Goal: Task Accomplishment & Management: Complete application form

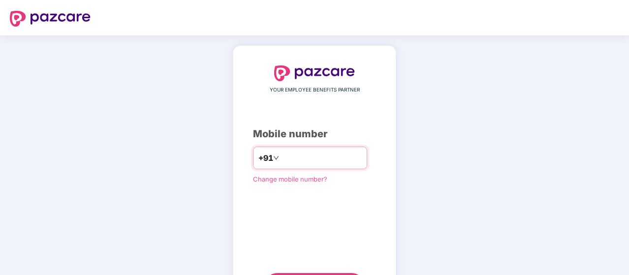
type input "**********"
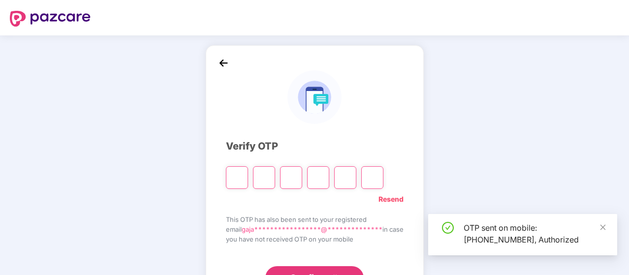
click at [152, 209] on div "**********" at bounding box center [314, 178] width 629 height 286
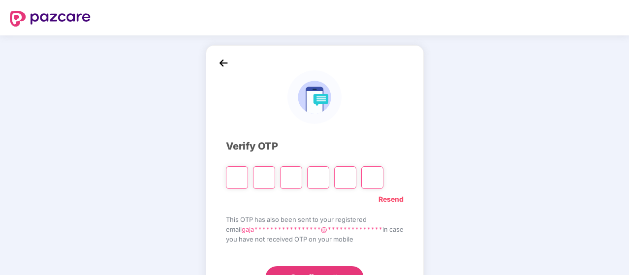
click at [234, 180] on input "Please enter verification code. Digit 1" at bounding box center [237, 177] width 22 height 23
type input "*"
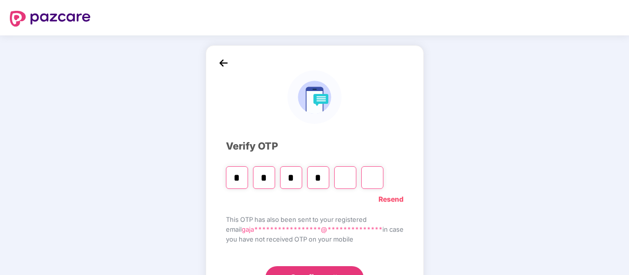
type input "*"
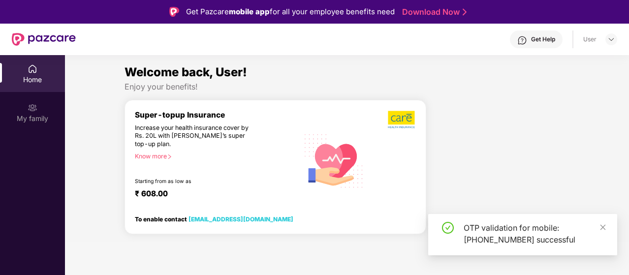
click at [69, 159] on div "Welcome back, User! Enjoy your benefits! Super-topup Insurance Increase your he…" at bounding box center [347, 152] width 572 height 179
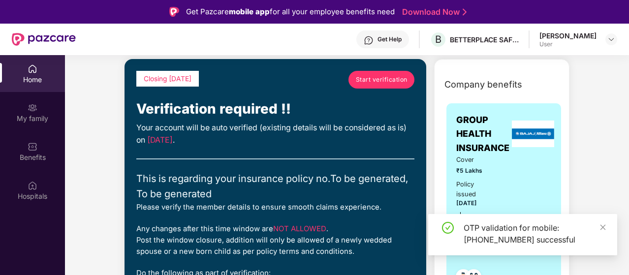
scroll to position [39, 0]
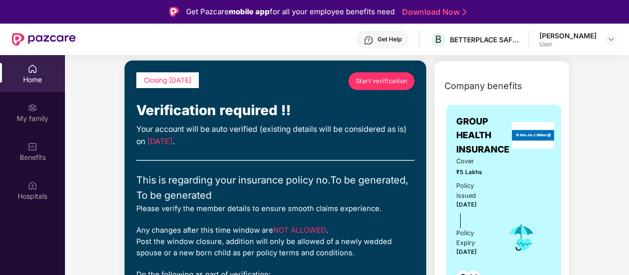
click at [381, 73] on link "Start verification" at bounding box center [382, 81] width 66 height 18
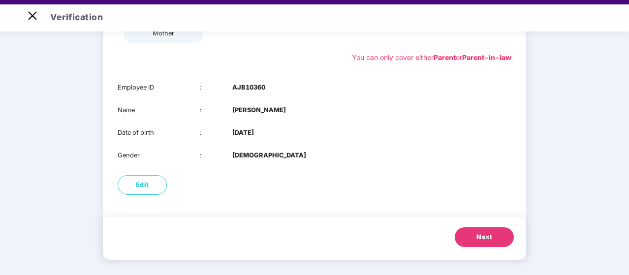
scroll to position [24, 0]
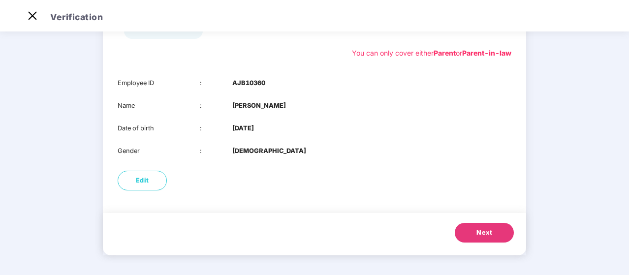
click at [483, 227] on button "Next" at bounding box center [484, 233] width 59 height 20
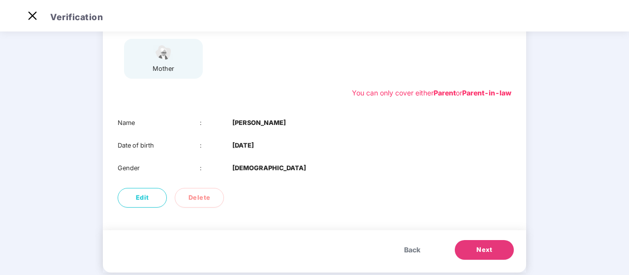
scroll to position [152, 0]
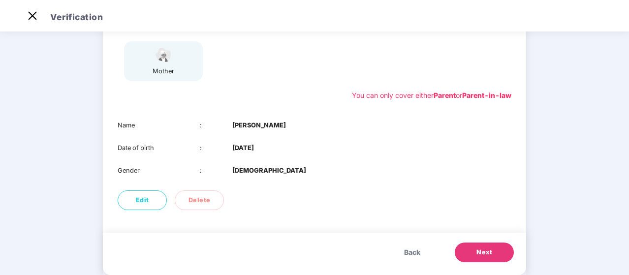
click at [480, 248] on span "Next" at bounding box center [485, 253] width 16 height 10
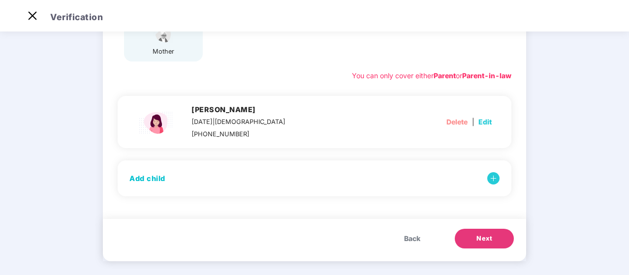
scroll to position [178, 0]
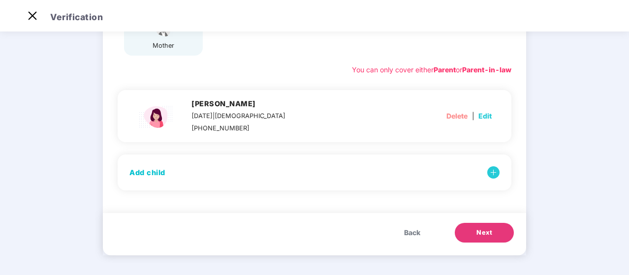
click at [484, 230] on span "Next" at bounding box center [485, 233] width 16 height 10
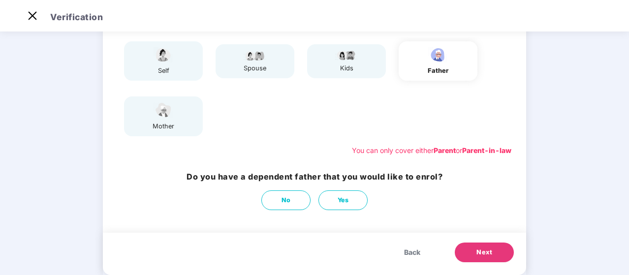
scroll to position [77, 0]
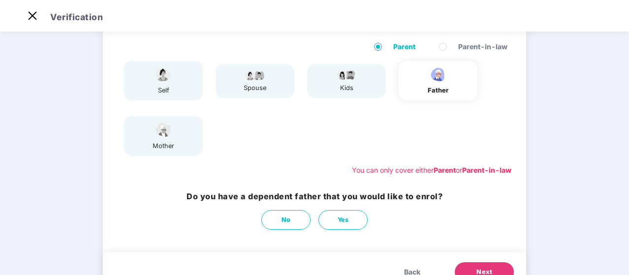
click at [447, 169] on b "Parent" at bounding box center [445, 170] width 22 height 8
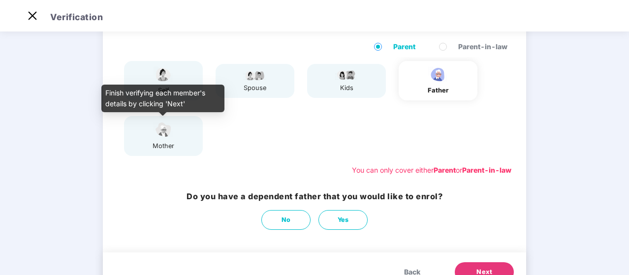
click at [172, 143] on div "mother" at bounding box center [163, 146] width 25 height 10
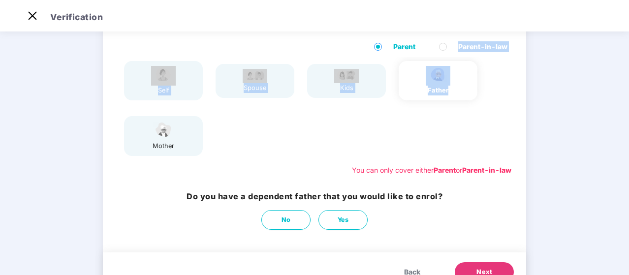
click at [442, 47] on div "Parent Parent-in-law self spouse kids father mother You can only cover either P…" at bounding box center [314, 109] width 423 height 154
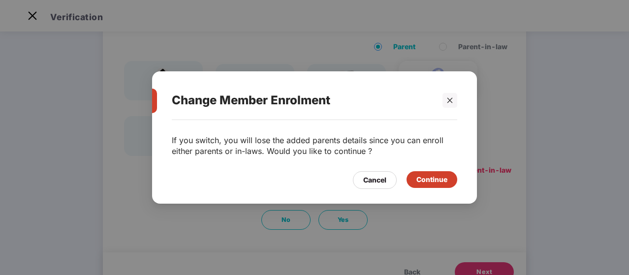
click at [424, 180] on div "Continue" at bounding box center [432, 179] width 31 height 11
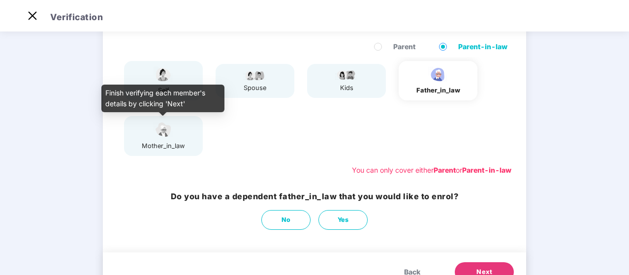
click at [161, 138] on img at bounding box center [163, 129] width 25 height 17
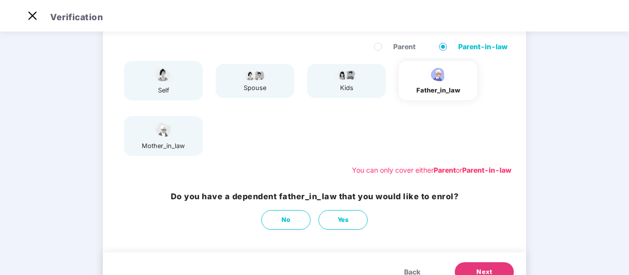
click at [478, 265] on button "Next" at bounding box center [484, 272] width 59 height 20
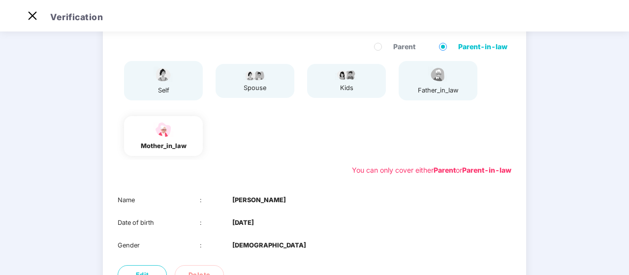
click at [342, 188] on div "Name : Sarojamma Date of birth : 01 Jan 1964 Gender : FEMALE" at bounding box center [314, 223] width 423 height 75
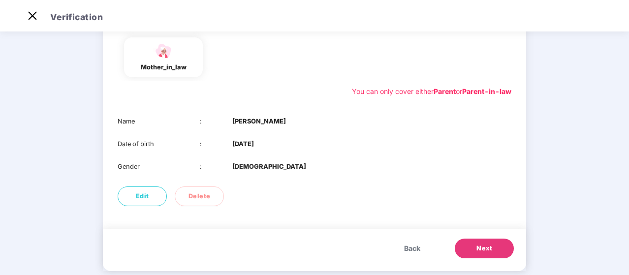
scroll to position [172, 0]
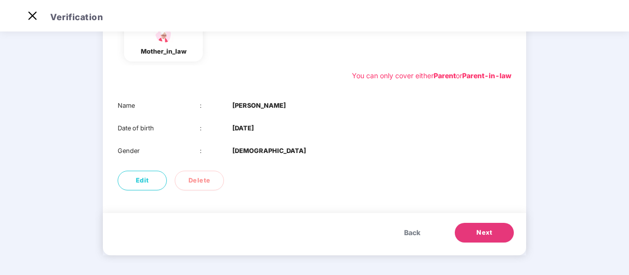
click at [484, 237] on span "Next" at bounding box center [485, 233] width 16 height 10
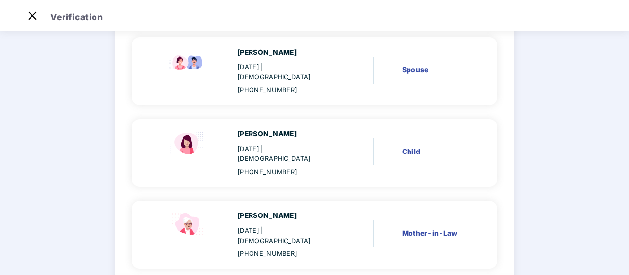
scroll to position [194, 0]
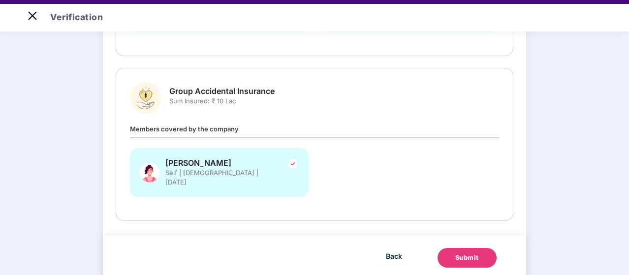
scroll to position [24, 0]
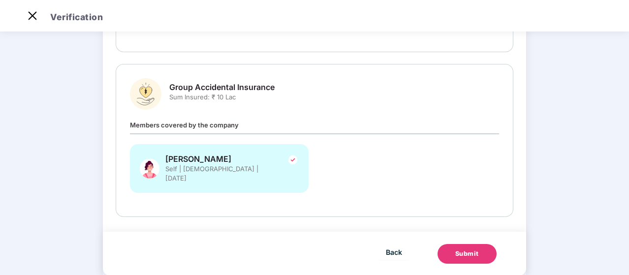
click at [455, 249] on div "Submit" at bounding box center [467, 254] width 24 height 10
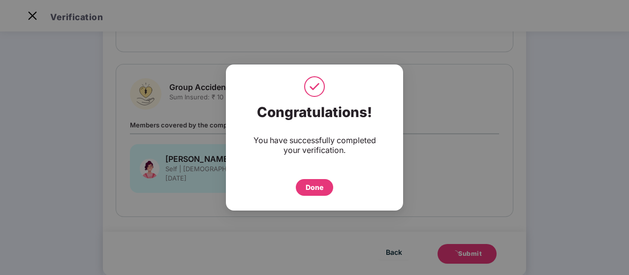
click at [310, 186] on div "Done" at bounding box center [315, 187] width 18 height 11
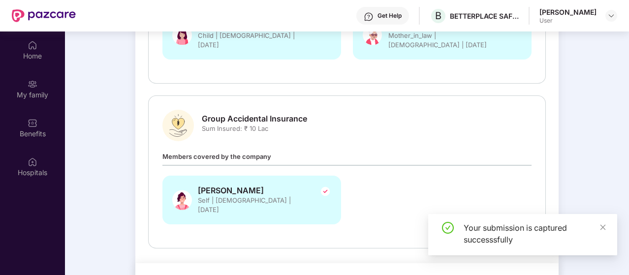
scroll to position [55, 0]
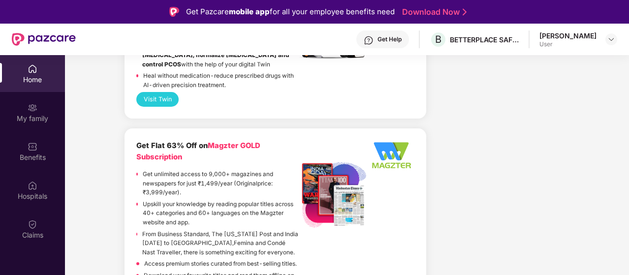
scroll to position [1398, 0]
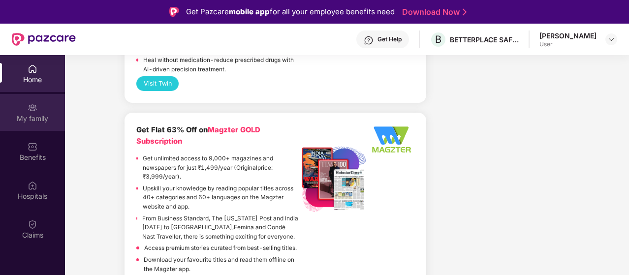
click at [33, 110] on img at bounding box center [33, 108] width 10 height 10
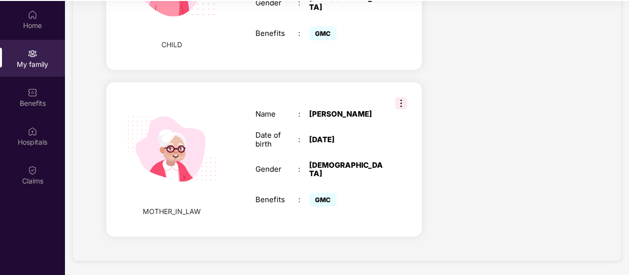
scroll to position [55, 0]
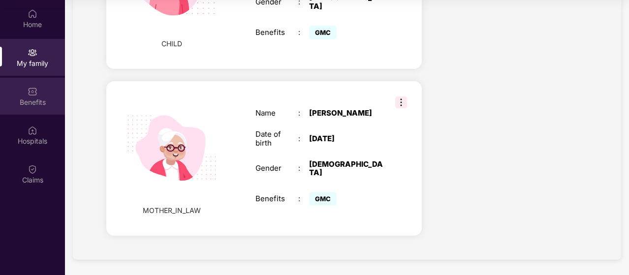
click at [46, 97] on div "Benefits" at bounding box center [32, 102] width 65 height 10
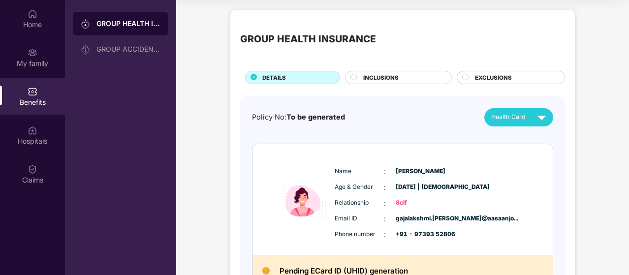
click at [367, 77] on span "INCLUSIONS" at bounding box center [380, 77] width 35 height 9
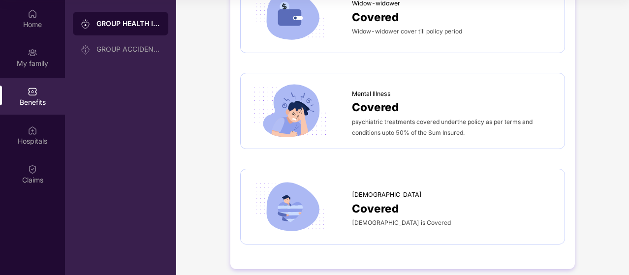
scroll to position [2244, 0]
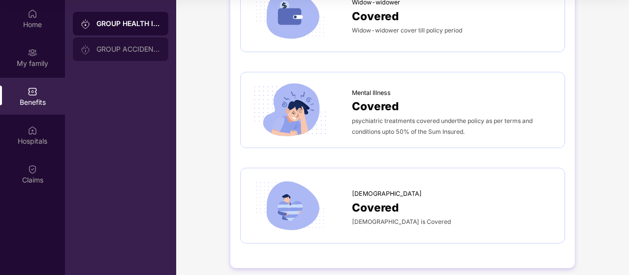
click at [127, 55] on div "GROUP ACCIDENTAL INSURANCE" at bounding box center [121, 49] width 96 height 24
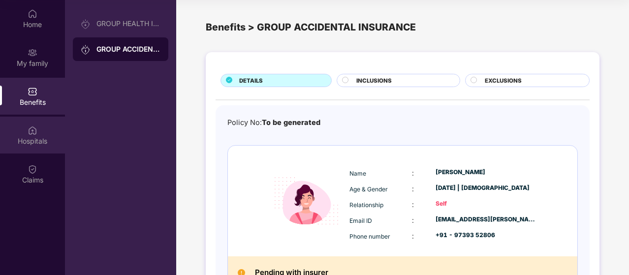
click at [41, 137] on div "Hospitals" at bounding box center [32, 141] width 65 height 10
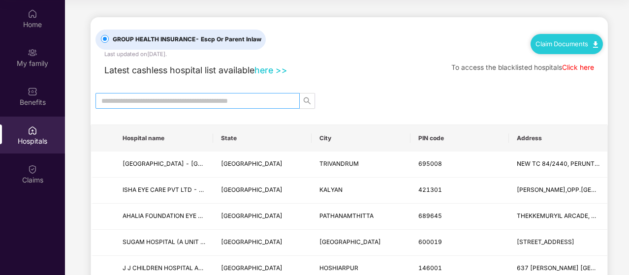
click at [132, 103] on input "text" at bounding box center [193, 101] width 185 height 11
click at [280, 70] on link "here >>" at bounding box center [271, 70] width 33 height 10
click at [271, 93] on span at bounding box center [198, 101] width 204 height 16
click at [370, 96] on div at bounding box center [349, 101] width 517 height 16
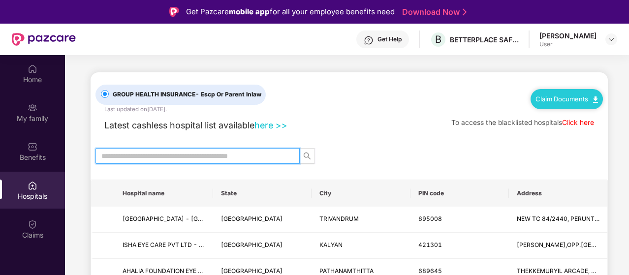
click at [186, 156] on input "text" at bounding box center [193, 156] width 185 height 11
type input "*********"
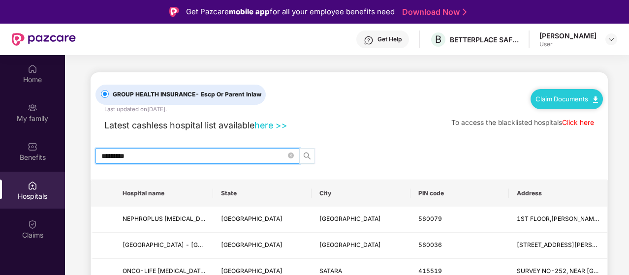
click at [307, 155] on icon "search" at bounding box center [307, 156] width 8 height 8
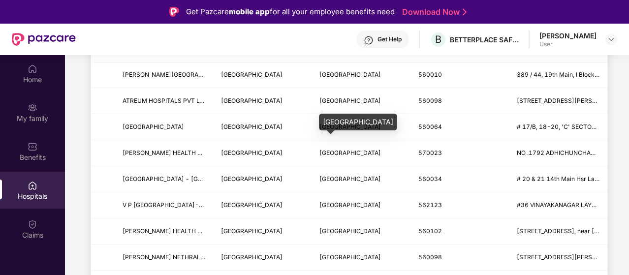
scroll to position [355, 0]
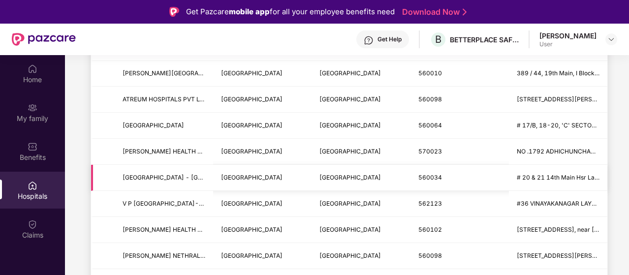
click at [96, 187] on td at bounding box center [103, 178] width 24 height 26
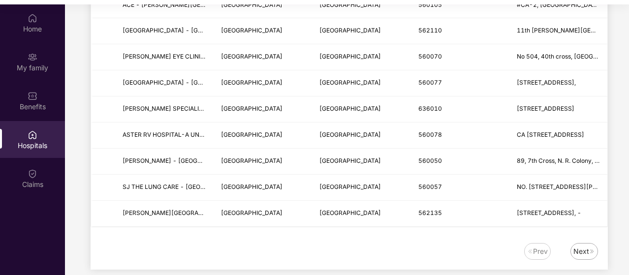
scroll to position [55, 0]
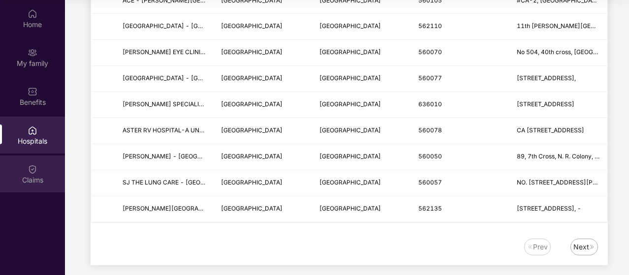
click at [35, 191] on div "Claims" at bounding box center [32, 174] width 65 height 37
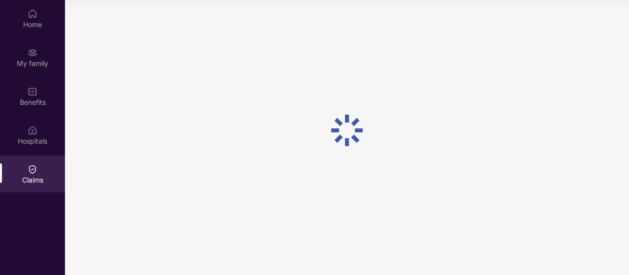
scroll to position [0, 0]
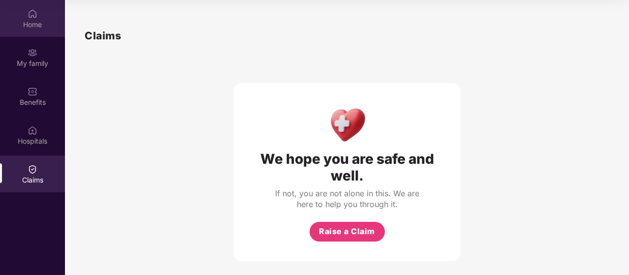
click at [32, 31] on div "Home" at bounding box center [32, 18] width 65 height 37
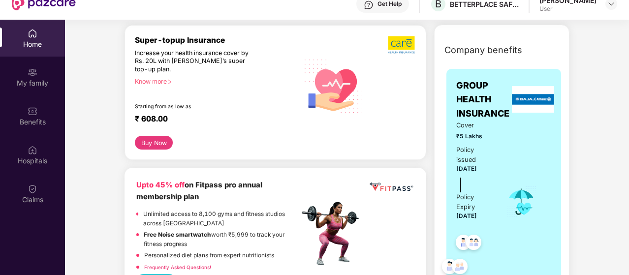
scroll to position [98, 0]
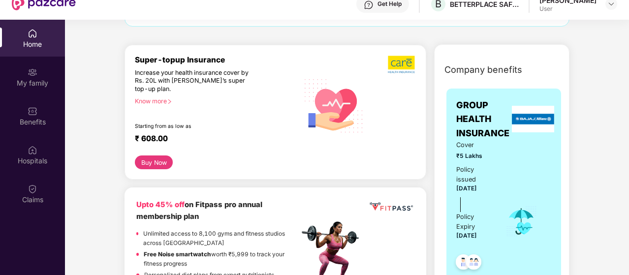
click at [167, 101] on div "Know more" at bounding box center [214, 100] width 158 height 7
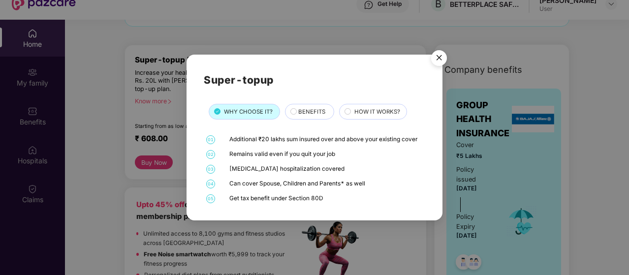
click at [310, 113] on span "BENEFITS" at bounding box center [311, 111] width 27 height 9
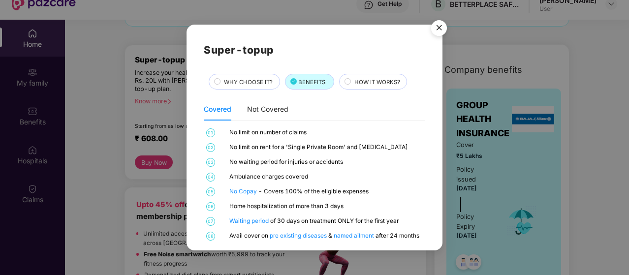
click at [368, 79] on span "HOW IT WORKS?" at bounding box center [378, 82] width 46 height 9
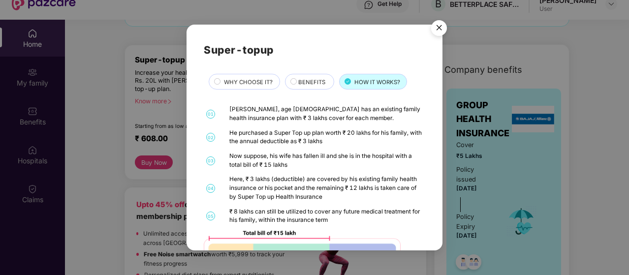
click at [361, 142] on div "He purchased a Super Top up plan worth ₹ 20 lakhs for his family, with the annu…" at bounding box center [326, 137] width 194 height 17
click at [278, 212] on div "₹ 8 lakhs can still be utilized to cover any future medical treatment for his f…" at bounding box center [326, 216] width 194 height 17
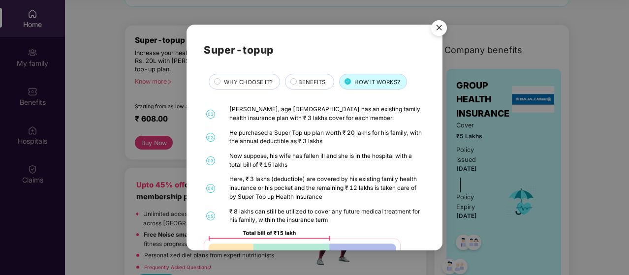
click at [278, 212] on div "₹ 8 lakhs can still be utilized to cover any future medical treatment for his f…" at bounding box center [326, 216] width 194 height 17
drag, startPoint x: 441, startPoint y: 200, endPoint x: 364, endPoint y: 175, distance: 81.4
click at [364, 175] on div "01 [PERSON_NAME], age [DEMOGRAPHIC_DATA] has an existing family health insuranc…" at bounding box center [315, 197] width 222 height 185
click at [277, 191] on div "Here, ₹ 3 lakhs (deductible) are covered by his existing family health insuranc…" at bounding box center [326, 188] width 194 height 26
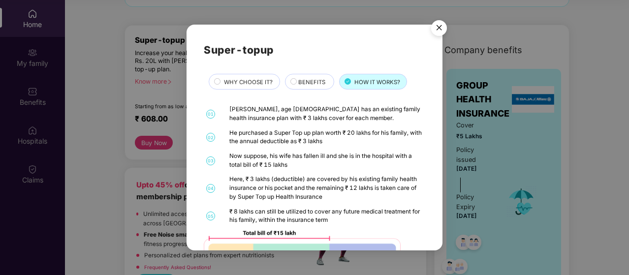
click at [325, 218] on div "₹ 8 lakhs can still be utilized to cover any future medical treatment for his f…" at bounding box center [326, 216] width 194 height 17
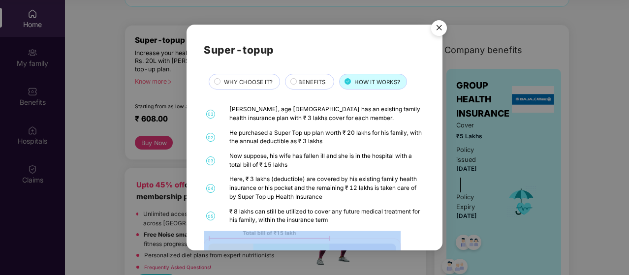
click at [325, 218] on div "₹ 8 lakhs can still be utilized to cover any future medical treatment for his f…" at bounding box center [326, 216] width 194 height 17
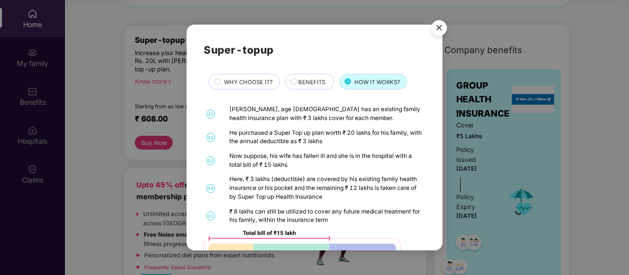
click at [374, 173] on div "01 [PERSON_NAME], age [DEMOGRAPHIC_DATA] has an existing family health insuranc…" at bounding box center [315, 197] width 222 height 185
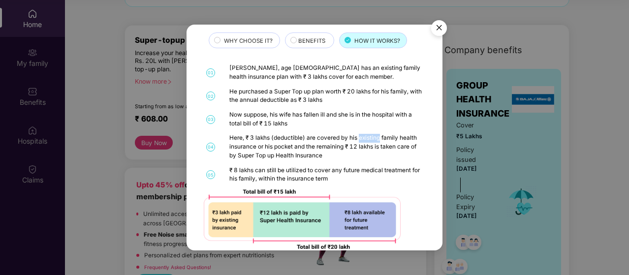
scroll to position [57, 0]
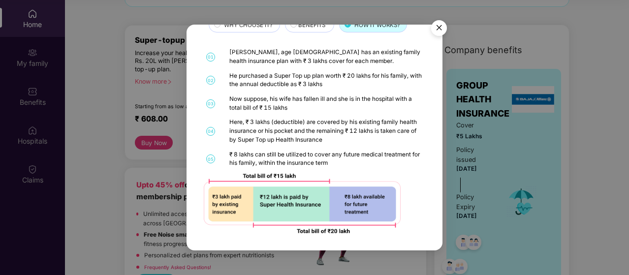
click at [368, 147] on div "01 [PERSON_NAME], age [DEMOGRAPHIC_DATA] has an existing family health insuranc…" at bounding box center [315, 140] width 222 height 185
click at [244, 29] on div "WHY CHOOSE IT?" at bounding box center [246, 26] width 55 height 10
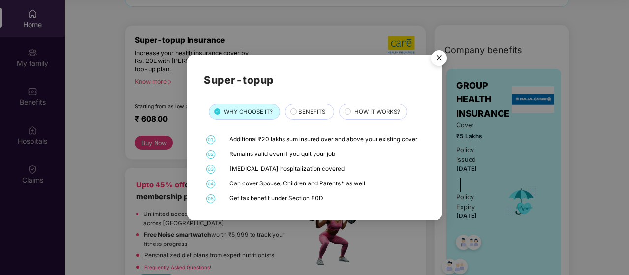
click at [438, 57] on img "Close" at bounding box center [439, 60] width 28 height 28
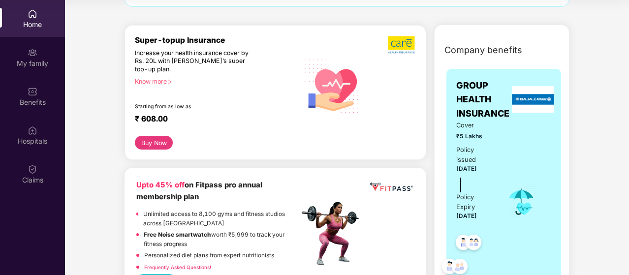
click at [158, 141] on button "Buy Now" at bounding box center [154, 143] width 38 height 14
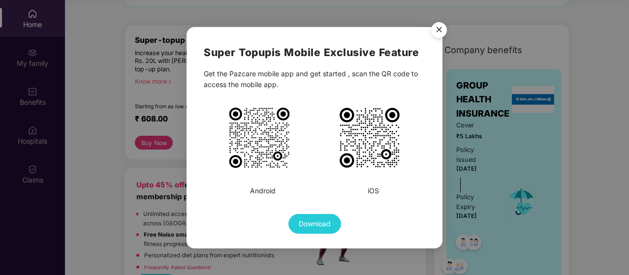
click at [434, 28] on img "Close" at bounding box center [439, 32] width 28 height 28
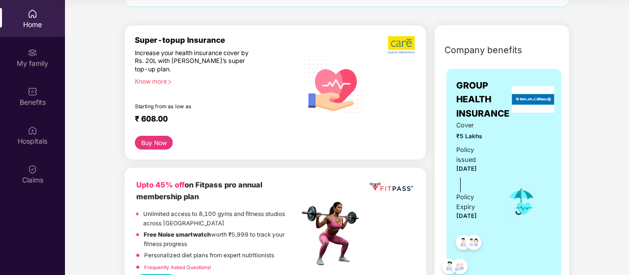
drag, startPoint x: 627, startPoint y: 32, endPoint x: 630, endPoint y: 26, distance: 7.3
click at [629, 26] on html "Get Pazcare mobile app for all your employee benefits need Download Now Get Hel…" at bounding box center [314, 82] width 629 height 275
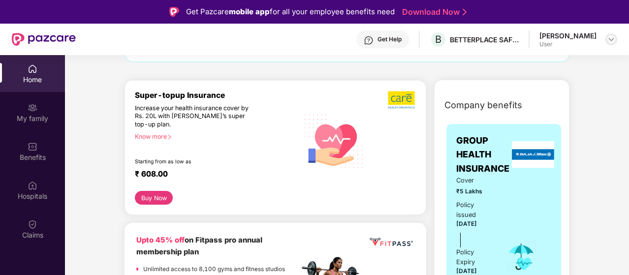
drag, startPoint x: 618, startPoint y: 41, endPoint x: 612, endPoint y: 40, distance: 6.5
click at [612, 40] on header "Get Help B BETTERPLACE SAFETY SOLUTIONS PRIVATE LIMITED [PERSON_NAME] User" at bounding box center [314, 40] width 629 height 32
click at [612, 40] on img at bounding box center [612, 39] width 8 height 8
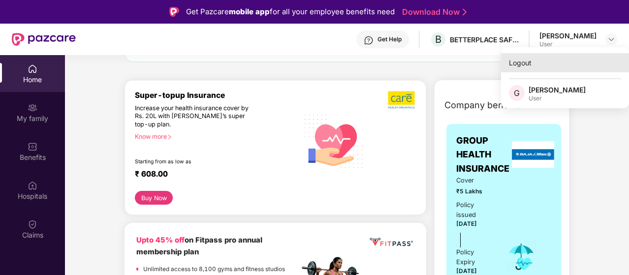
click at [520, 65] on div "Logout" at bounding box center [565, 62] width 128 height 19
